Goal: Information Seeking & Learning: Compare options

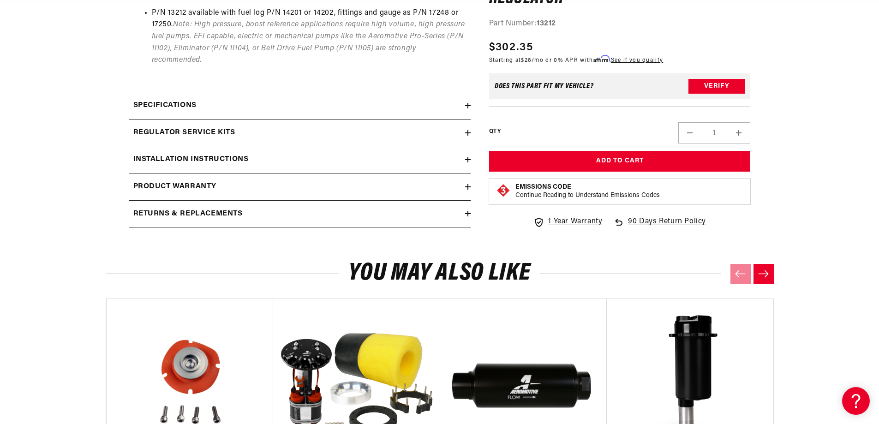
scroll to position [0, 1170]
click at [423, 109] on div "Specifications" at bounding box center [297, 106] width 336 height 12
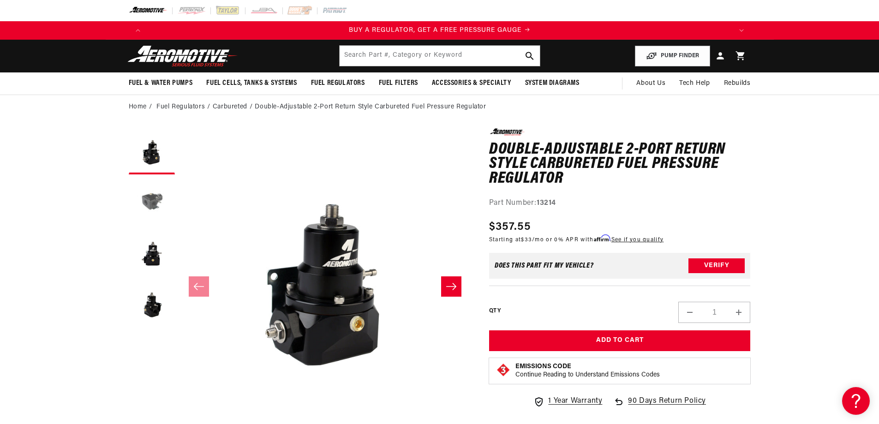
click at [150, 196] on button "Load image 2 in gallery view" at bounding box center [152, 202] width 46 height 46
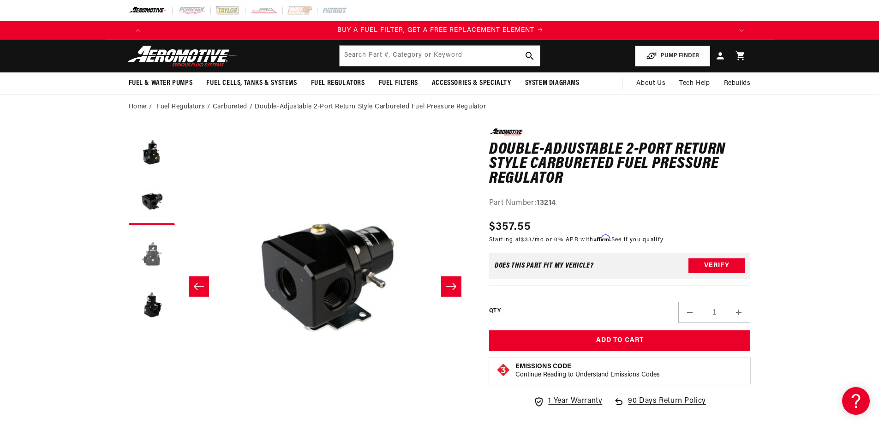
scroll to position [0, 585]
click at [150, 251] on button "Load image 3 in gallery view" at bounding box center [152, 253] width 46 height 46
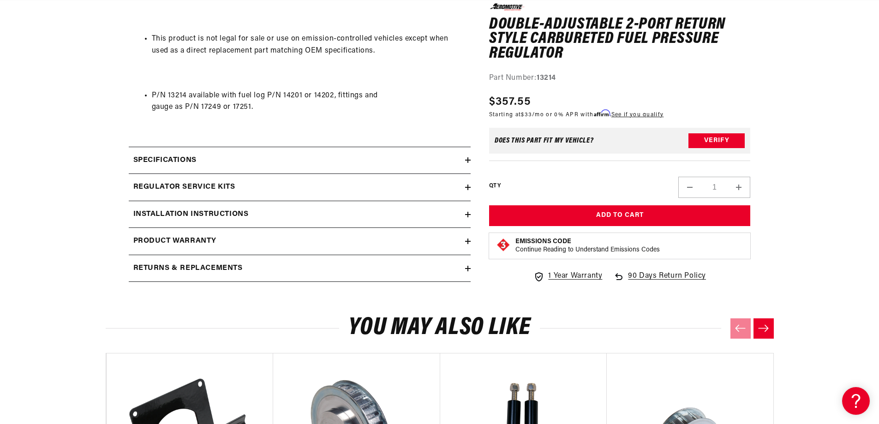
scroll to position [784, 0]
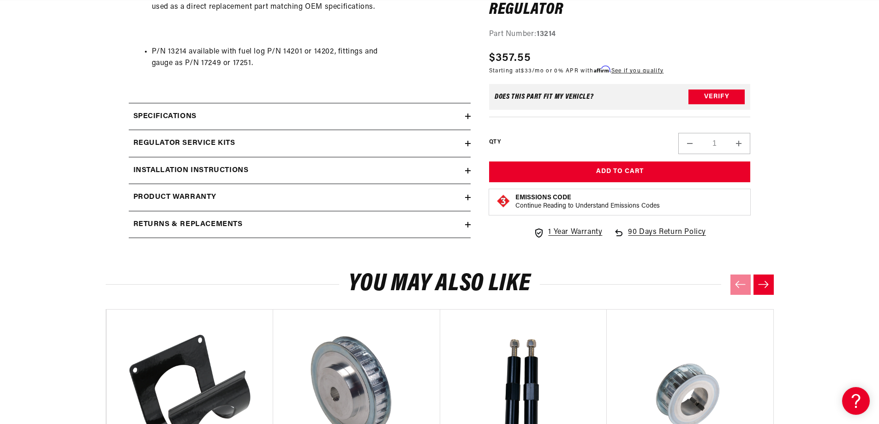
click at [427, 115] on div "Specifications" at bounding box center [297, 117] width 336 height 12
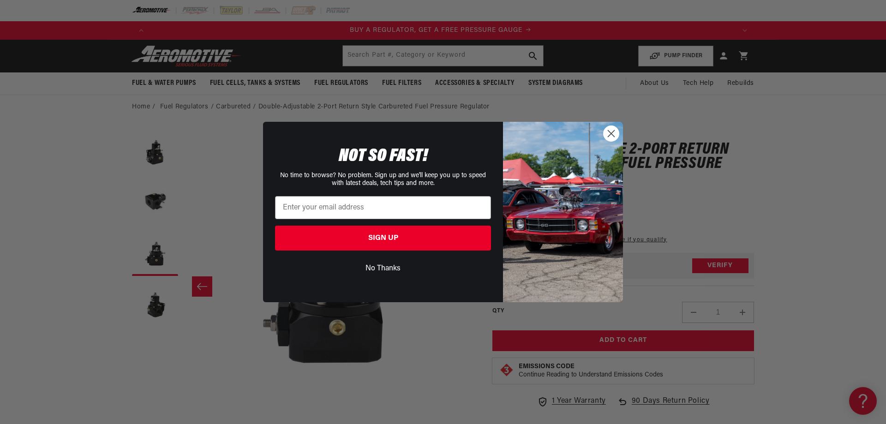
scroll to position [0, 0]
click at [607, 134] on circle "Close dialog" at bounding box center [610, 133] width 15 height 15
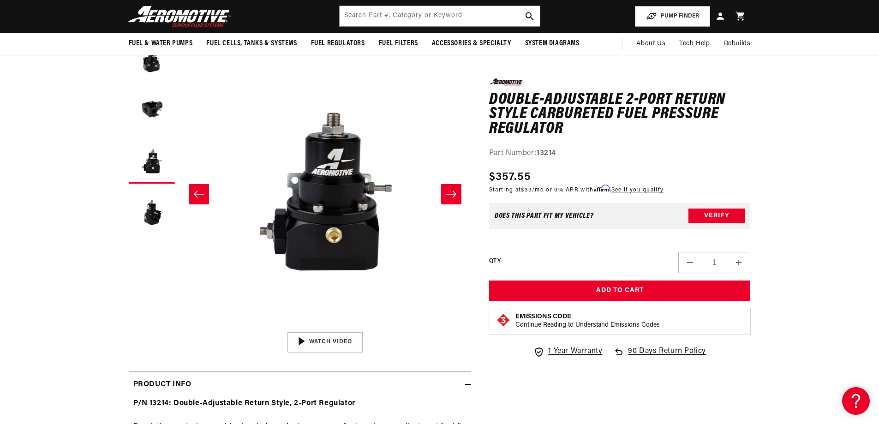
scroll to position [0, 1170]
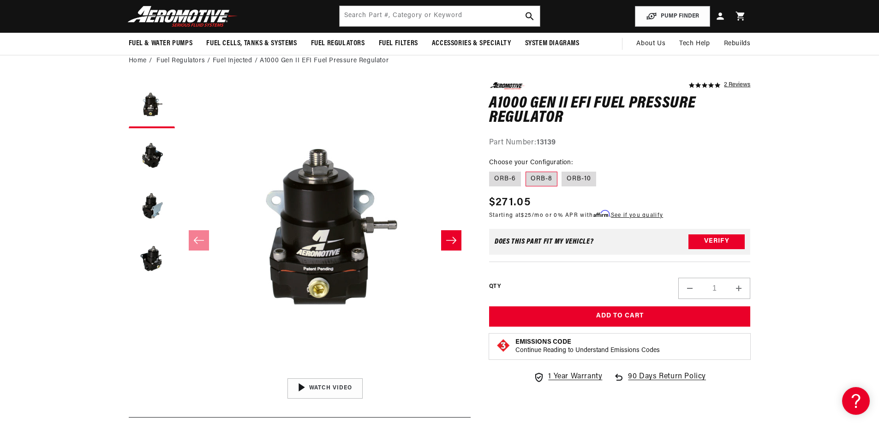
scroll to position [0, 585]
